Goal: Task Accomplishment & Management: Use online tool/utility

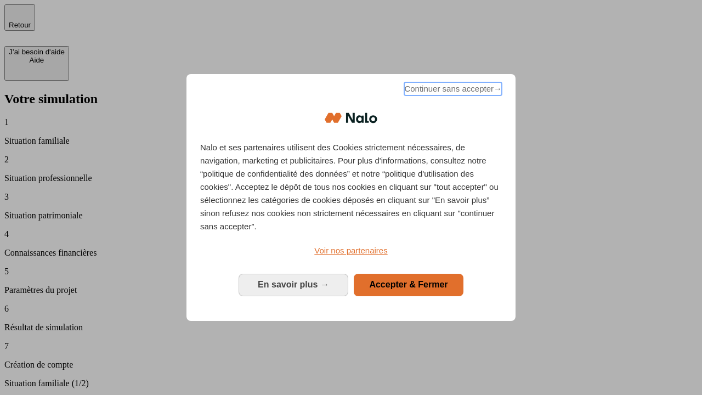
click at [452, 90] on span "Continuer sans accepter →" at bounding box center [453, 88] width 98 height 13
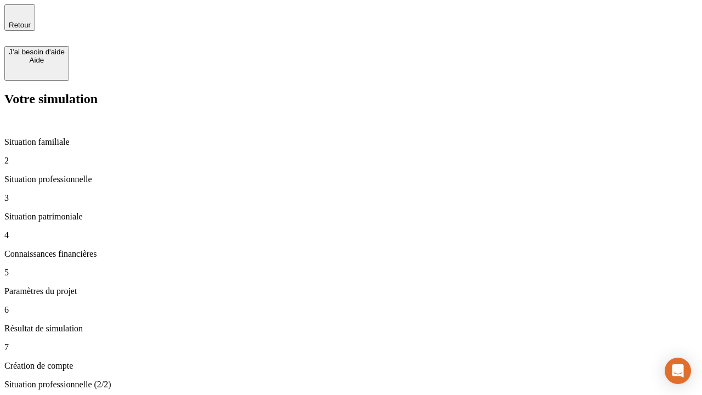
type input "70 000"
type input "1 000"
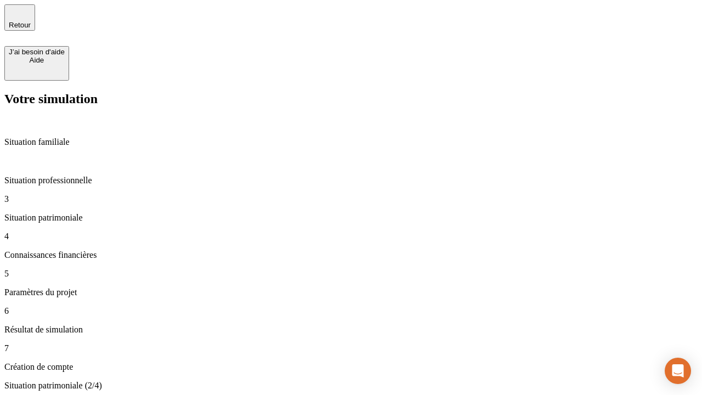
type input "800"
type input "6"
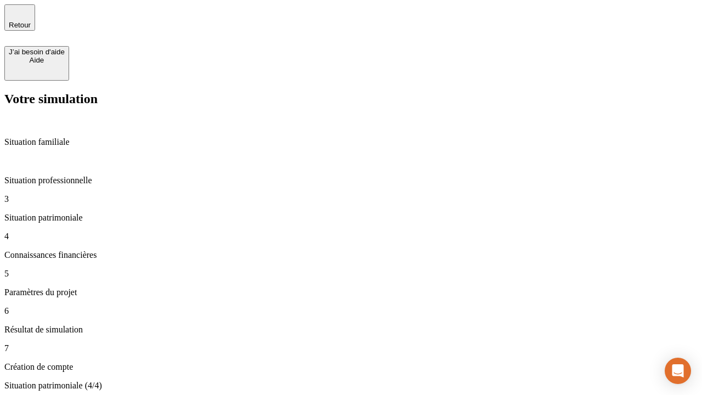
type input "400"
type input "3"
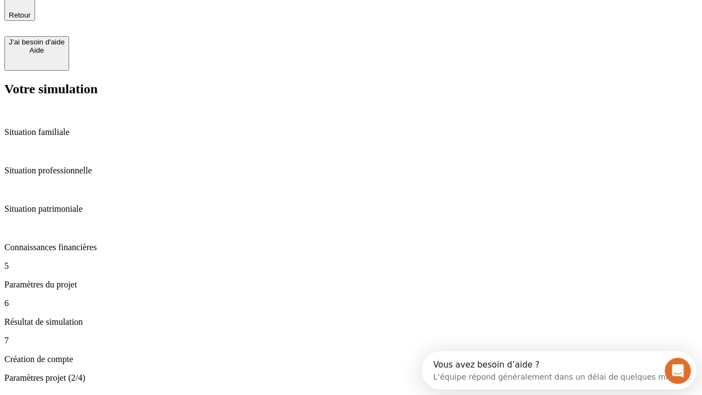
type input "35"
type input "500"
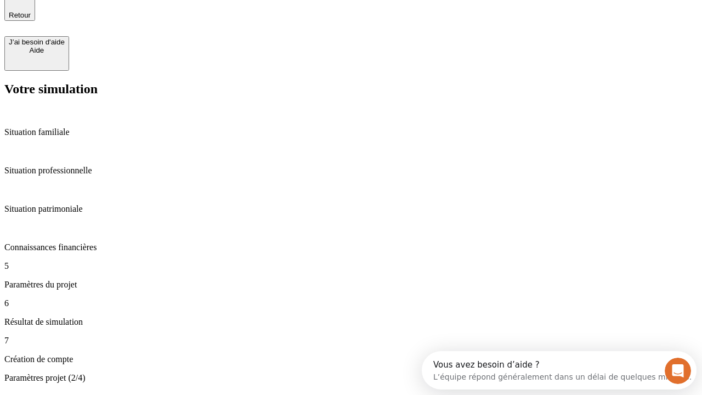
type input "640"
